Goal: Find specific page/section: Find specific page/section

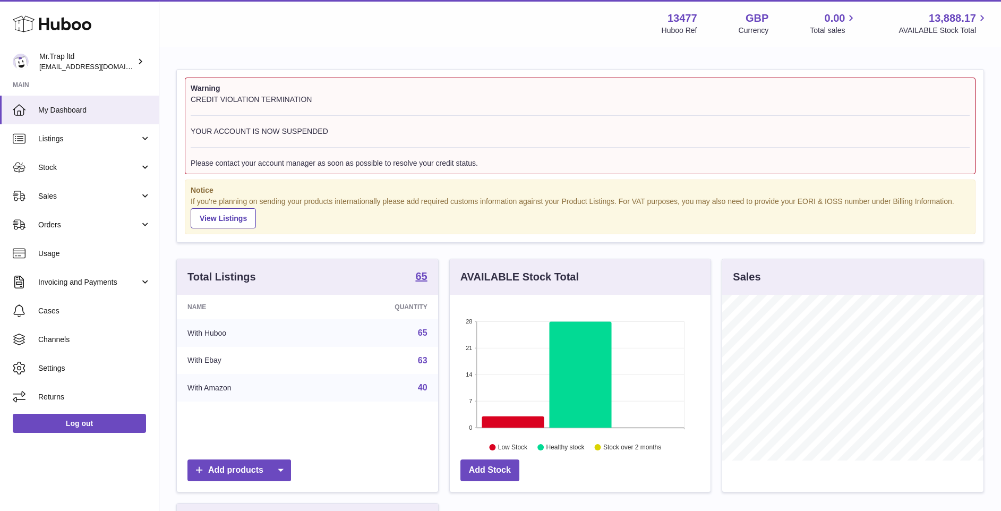
scroll to position [166, 261]
click at [90, 195] on span "Sales" at bounding box center [88, 196] width 101 height 10
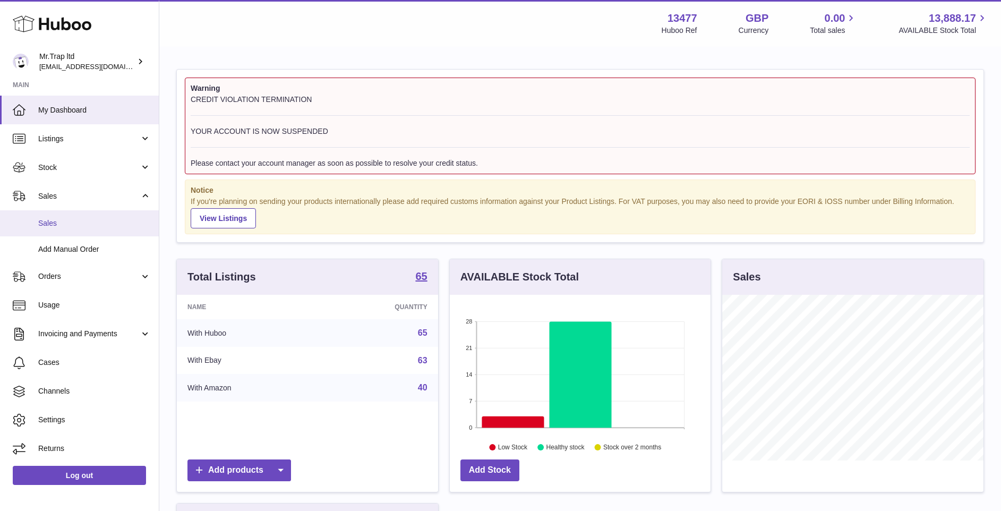
click at [84, 226] on span "Sales" at bounding box center [94, 223] width 113 height 10
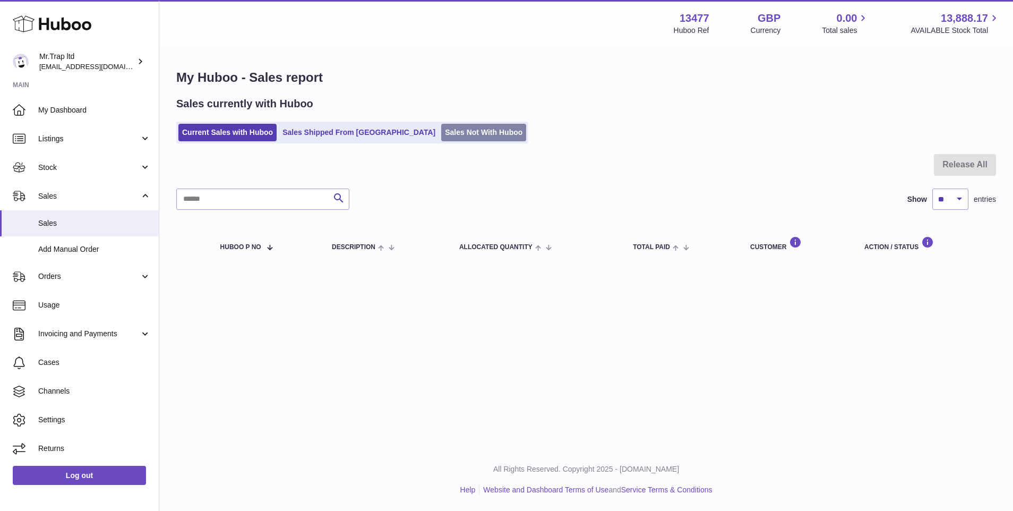
click at [441, 139] on link "Sales Not With Huboo" at bounding box center [483, 133] width 85 height 18
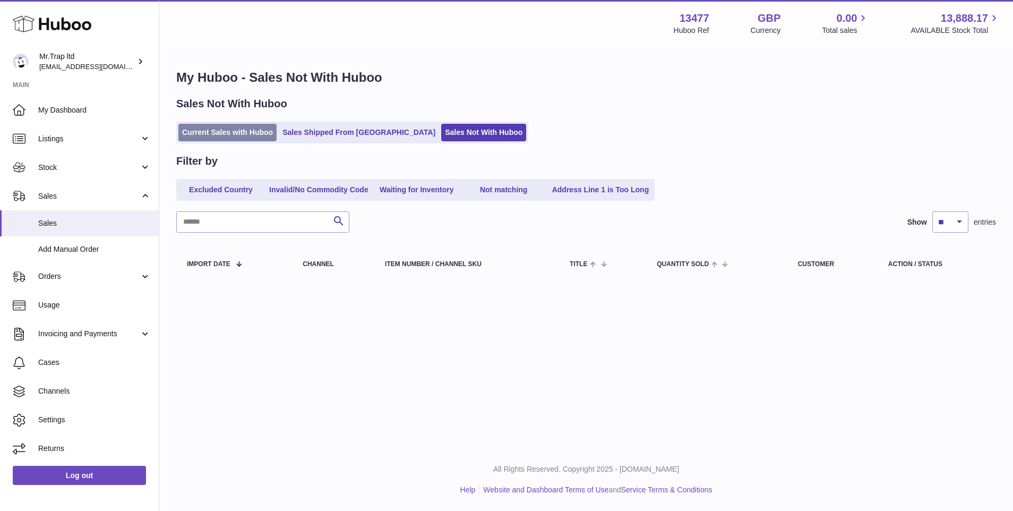
click at [256, 133] on link "Current Sales with Huboo" at bounding box center [227, 133] width 98 height 18
